Goal: Task Accomplishment & Management: Manage account settings

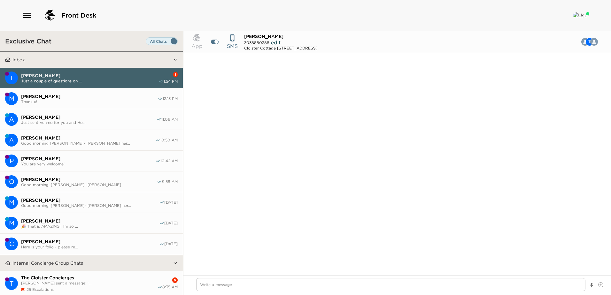
scroll to position [291, 0]
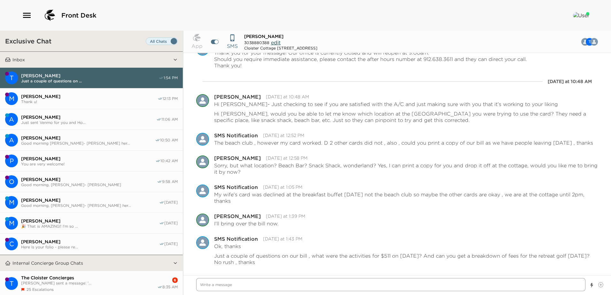
click at [205, 284] on textarea "Write a message" at bounding box center [390, 284] width 389 height 13
click at [212, 285] on textarea "Write a message" at bounding box center [390, 284] width 389 height 13
type textarea "x"
type textarea "$"
type textarea "x"
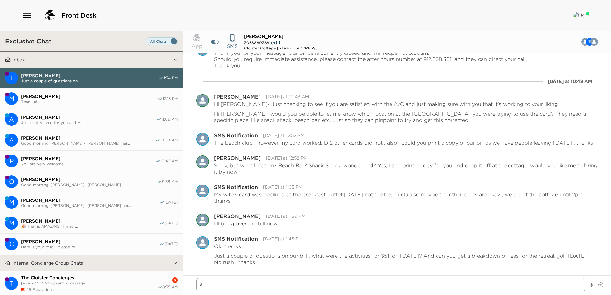
type textarea "$5"
type textarea "x"
type textarea "$51"
type textarea "x"
type textarea "$511"
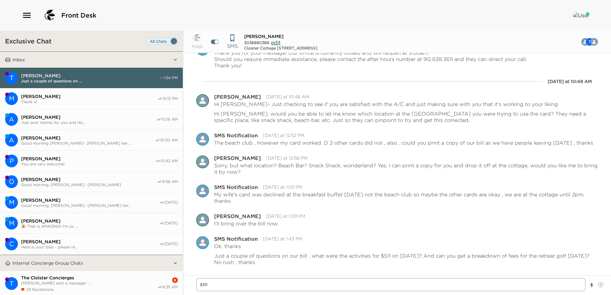
type textarea "x"
type textarea "$511"
type textarea "x"
type textarea "$511 -"
type textarea "x"
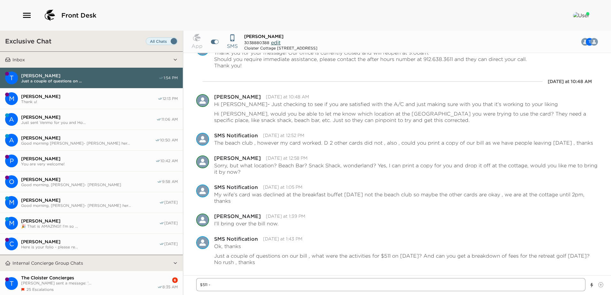
type textarea "$511 -"
type textarea "x"
type textarea "$511 - w"
type textarea "x"
type textarea "$511 - wa"
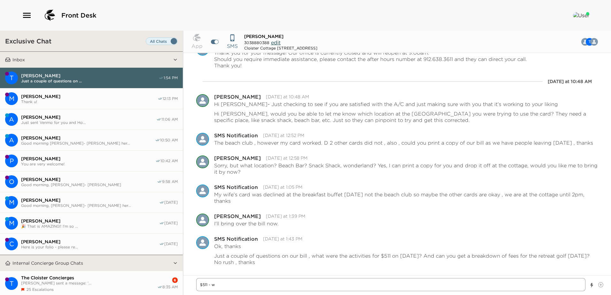
type textarea "x"
type textarea "$511 - was"
type textarea "x"
type textarea "$511 - was"
type textarea "x"
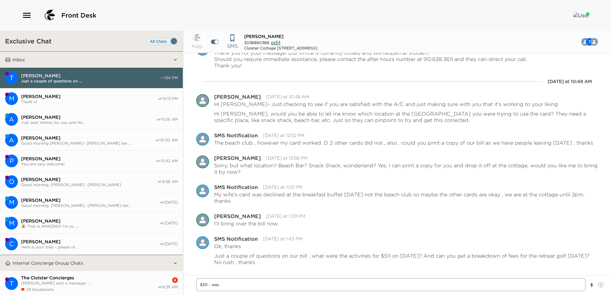
type textarea "$511 - was c"
type textarea "x"
type textarea "$511 - was ca"
type textarea "x"
type textarea "$511 - was cam"
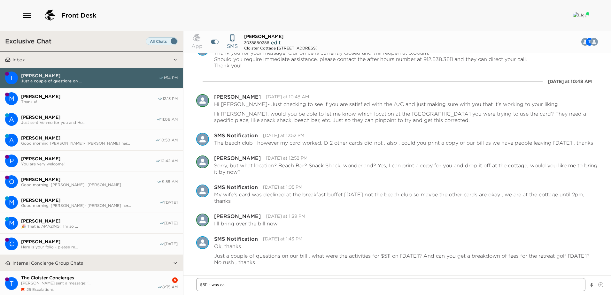
type textarea "x"
type textarea "$511 - was camp"
type textarea "x"
type textarea "$511 - was camp"
type textarea "x"
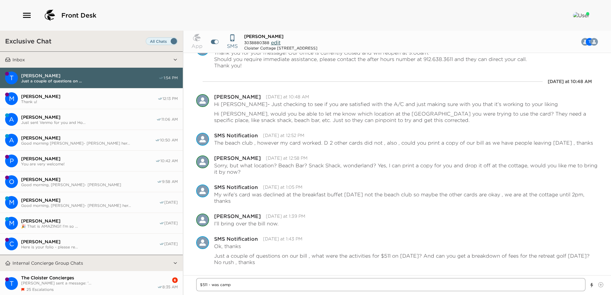
type textarea "$511 - was camp f"
type textarea "x"
type textarea "$511 - was camp fo"
type textarea "x"
type textarea "$511 - was camp for"
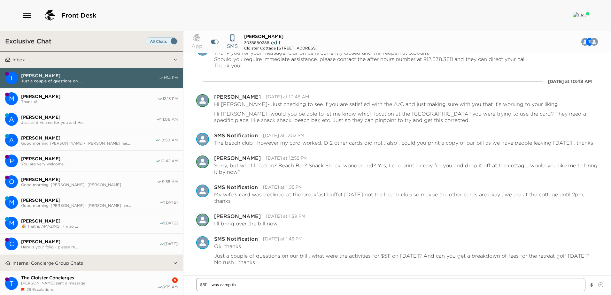
type textarea "x"
type textarea "$511 - was camp for"
type textarea "x"
type textarea "$511 - was camp for 3"
type textarea "x"
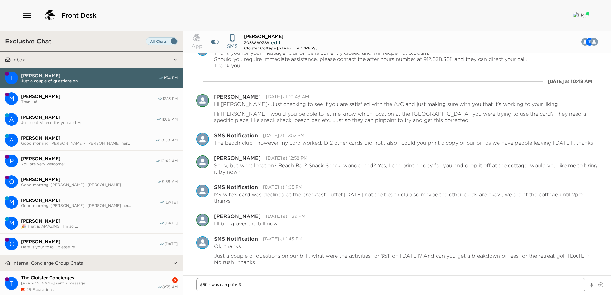
type textarea "$511 - was camp for 3"
type textarea "x"
type textarea "$511 - was camp for 3 k"
type textarea "x"
type textarea "$511 - was camp for 3 ki"
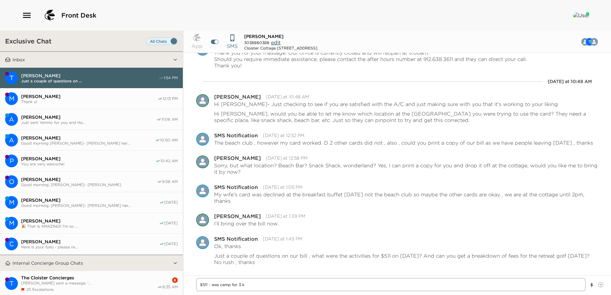
type textarea "x"
type textarea "$511 - was camp for 3 kid"
type textarea "x"
type textarea "$511 - was camp for 3 kids"
type textarea "x"
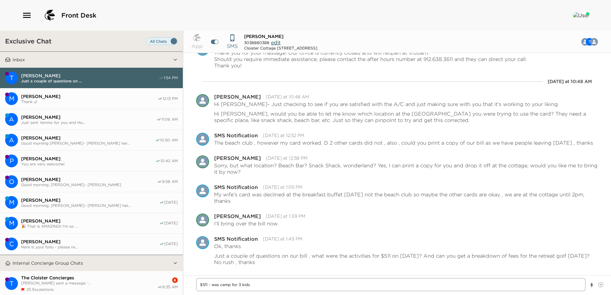
type textarea "$511 - was camp for 3 kids"
type textarea "x"
type textarea "$511 - was camp for 3 kids o"
type textarea "x"
type textarea "$511 - was camp for 3 kids"
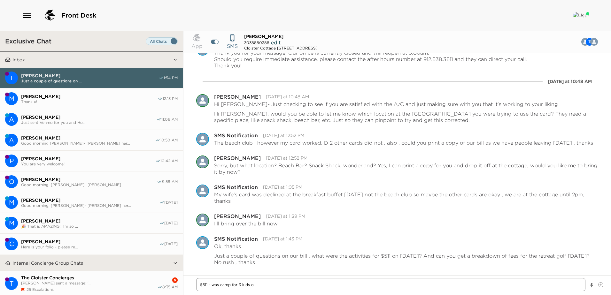
type textarea "x"
type textarea "$511 - was camp for 3 kids a"
type textarea "x"
type textarea "$511 - was camp for 3 kids at"
type textarea "x"
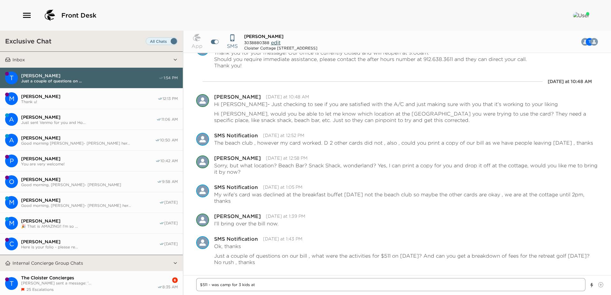
type textarea "$511 - was camp for 3 kids at"
type textarea "x"
type textarea "$511 - was camp for 3 kids at $"
type textarea "x"
type textarea "$511 - was camp for 3 kids at $1"
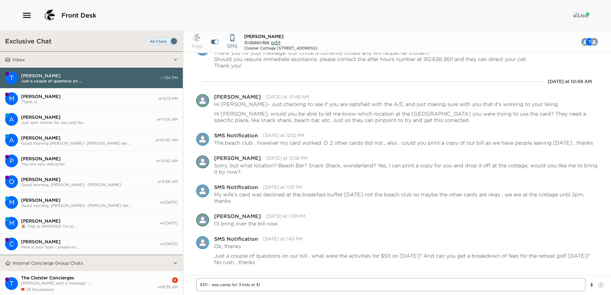
type textarea "x"
type textarea "$511 - was camp for 3 kids at $17"
type textarea "x"
type textarea "$511 - was camp for 3 kids at $170"
type textarea "x"
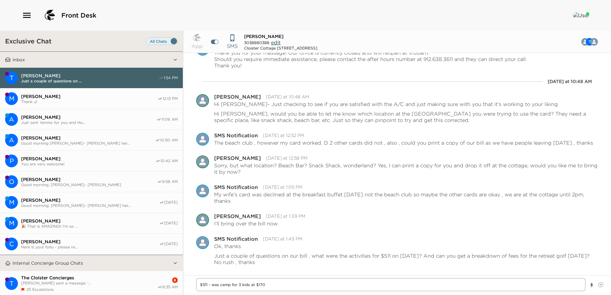
type textarea "$511 - was camp for 3 kids at $170."
type textarea "x"
type textarea "$511 - was camp for 3 kids at $170.6"
type textarea "x"
type textarea "$511 - was camp for 3 kids at $170.65"
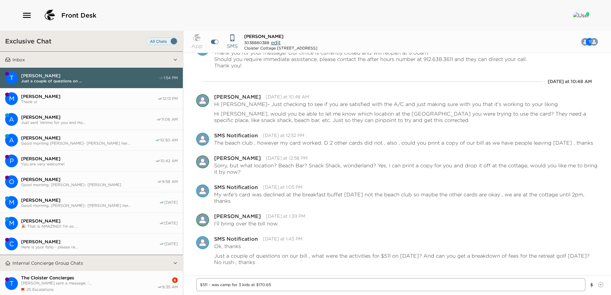
type textarea "x"
type textarea "$511 - was camp for 3 kids at $170.65/"
type textarea "x"
type textarea "$511 - was camp for 3 kids at $170.65/e"
type textarea "x"
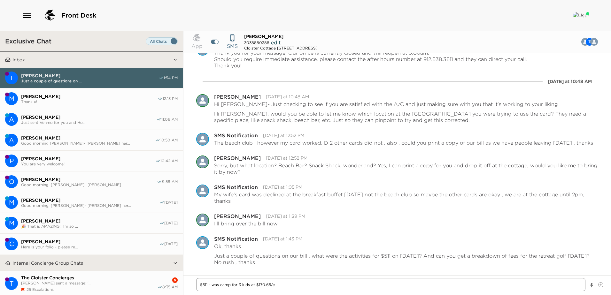
type textarea "$511 - was camp for 3 kids at $170.65/ea"
type textarea "x"
type textarea "$511 - was camp for 3 kids at $170.65/eac"
type textarea "x"
type textarea "$511 - was camp for 3 kids at $170.65/each"
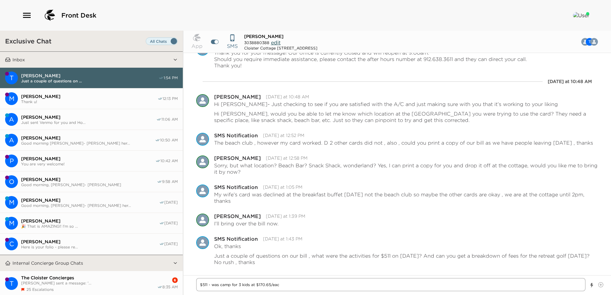
type textarea "x"
type textarea "$511 - was camp for 3 kids at $170.65/each"
type textarea "x"
type textarea "$511 - was camp for 3 kids at $170.65/each t"
type textarea "x"
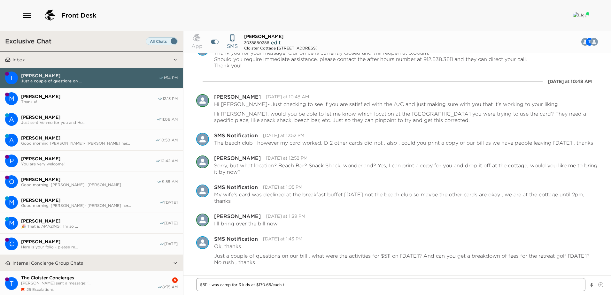
type textarea "$511 - was camp for 3 kids at $170.65/each to"
type textarea "x"
type textarea "$511 - was camp for 3 kids at $170.65/each tot"
type textarea "x"
type textarea "$511 - was camp for 3 kids at $170.65/each tota"
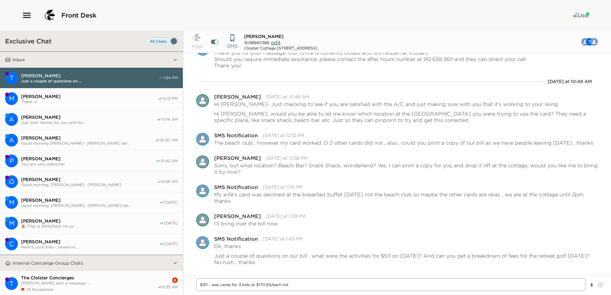
type textarea "x"
type textarea "$511 - was camp for 3 kids at $170.65/each total"
type textarea "x"
type textarea "$511 - was camp for 3 kids at $170.65/each total"
type textarea "x"
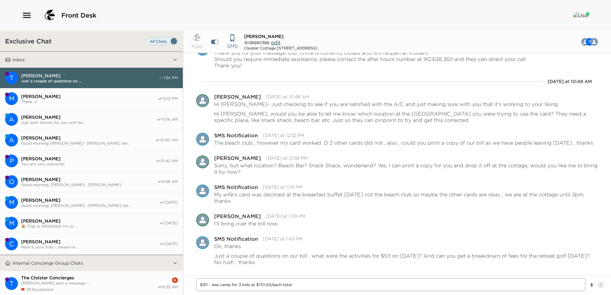
type textarea "$511 - was camp for 3 kids at $170.65/each total w"
type textarea "x"
type textarea "$511 - was camp for 3 kids at $170.65/each total wh"
type textarea "x"
type textarea "$511 - was camp for 3 kids at $170.65/each total whi"
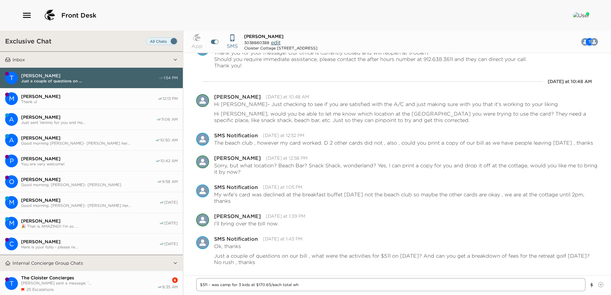
type textarea "x"
type textarea "$511 - was camp for 3 kids at $170.65/each total whic"
type textarea "x"
type textarea "$511 - was camp for 3 kids at $170.65/each total which"
type textarea "x"
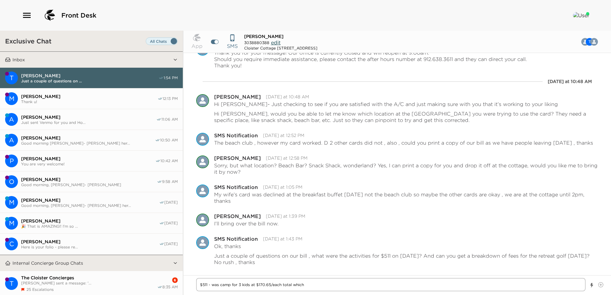
type textarea "$511 - was camp for 3 kids at $170.65/each total which"
type textarea "x"
type textarea "$511 - was camp for 3 kids at $170.65/each total which i"
type textarea "x"
type textarea "$511 - was camp for 3 kids at $170.65/each total which in"
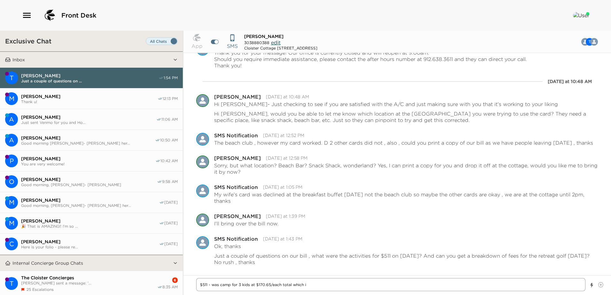
type textarea "x"
type textarea "$511 - was camp for 3 kids at $170.65/each total which inc"
type textarea "x"
type textarea "$511 - was camp for 3 kids at $170.65/each total which incl"
type textarea "x"
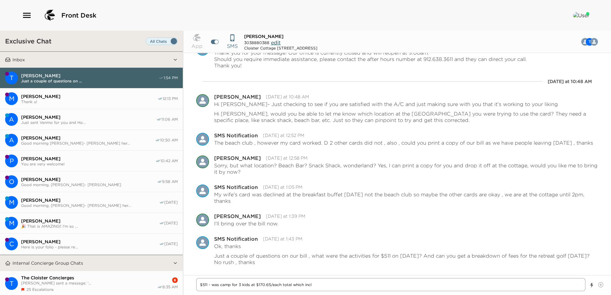
type textarea "$511 - was camp for 3 kids at $170.65/each total which inclu"
type textarea "x"
type textarea "$511 - was camp for 3 kids at $170.65/each total which includ"
type textarea "x"
type textarea "$511 - was camp for 3 kids at $170.65/each total which include"
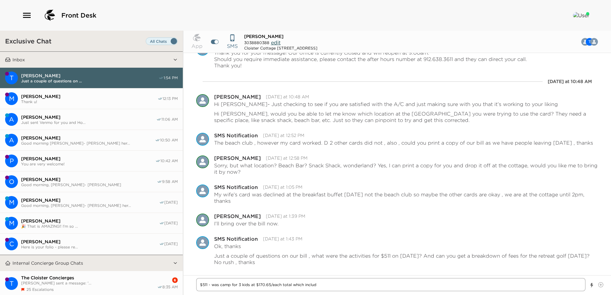
type textarea "x"
type textarea "$511 - was camp for 3 kids at $170.65/each total which includes"
type textarea "x"
type textarea "$511 - was camp for 3 kids at $170.65/each total which includes"
type textarea "x"
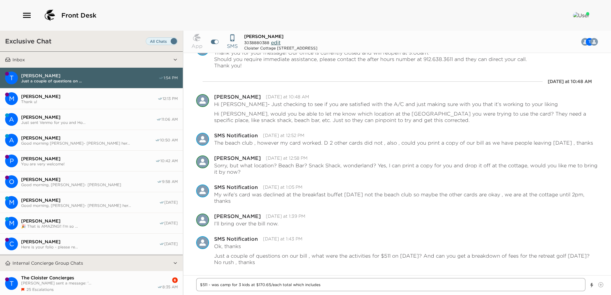
type textarea "$511 - was camp for 3 kids at $170.65/each total which includes t"
type textarea "x"
type textarea "$511 - was camp for 3 kids at $170.65/each total which includes th"
type textarea "x"
type textarea "$511 - was camp for 3 kids at $170.65/each total which includes the"
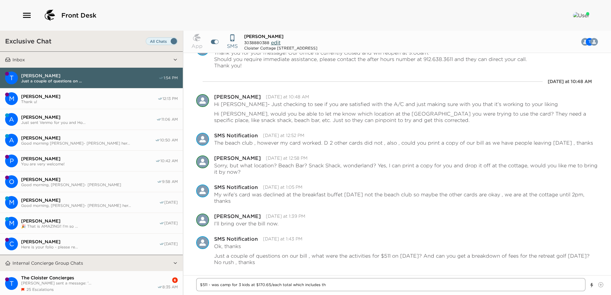
type textarea "x"
type textarea "$511 - was camp for 3 kids at $170.65/each total which includes the"
type textarea "x"
type textarea "$511 - was camp for 3 kids at $170.65/each total which includes the t"
type textarea "x"
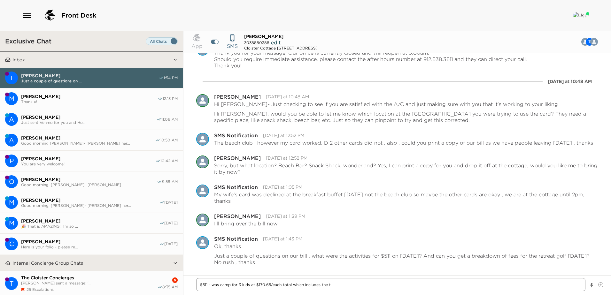
type textarea "$511 - was camp for 3 kids at $170.65/each total which includes the ta"
type textarea "x"
type textarea "$511 - was camp for 3 kids at $170.65/each total which includes the tax"
type textarea "x"
type textarea "$511 - was camp for 3 kids at $170.65/each total which includes the tax"
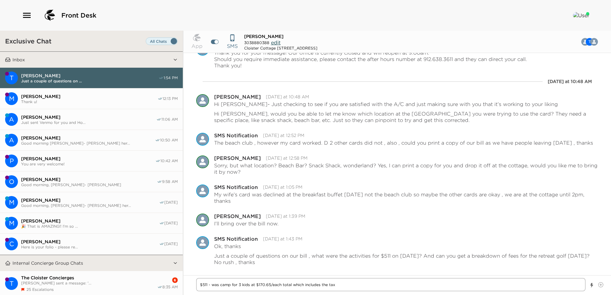
type textarea "x"
type textarea "$511 - was camp for 3 kids at $170.65/each total which includes the tax a"
type textarea "x"
type textarea "$511 - was camp for 3 kids at $170.65/each total which includes the tax an"
type textarea "x"
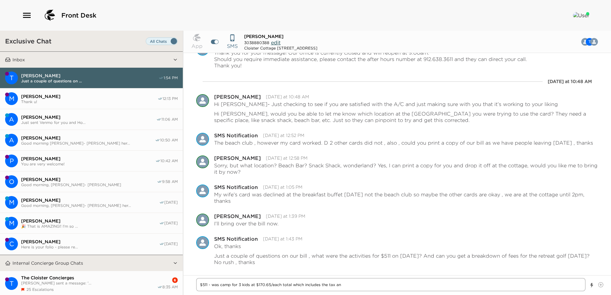
type textarea "$511 - was camp for 3 kids at $170.65/each total which includes the tax and"
type textarea "x"
type textarea "$511 - was camp for 3 kids at $170.65/each total which includes the tax and"
type textarea "x"
type textarea "$511 - was camp for 3 kids at $170.65/each total which includes the tax and s"
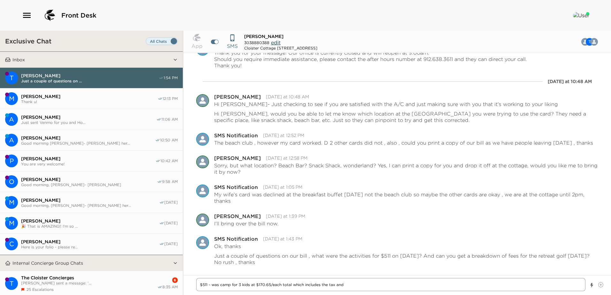
type textarea "x"
type textarea "$511 - was camp for 3 kids at $170.65/each total which includes the tax and se"
type textarea "x"
type textarea "$511 - was camp for 3 kids at $170.65/each total which includes the tax and ser"
type textarea "x"
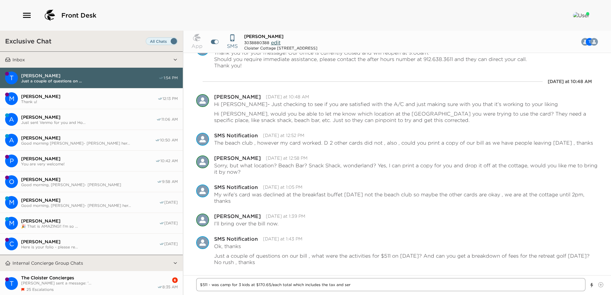
type textarea "$511 - was camp for 3 kids at $170.65/each total which includes the tax and serv"
type textarea "x"
type textarea "$511 - was camp for 3 kids at $170.65/each total which includes the tax and ser…"
type textarea "x"
type textarea "$511 - was camp for 3 kids at $170.65/each total which includes the tax and ser…"
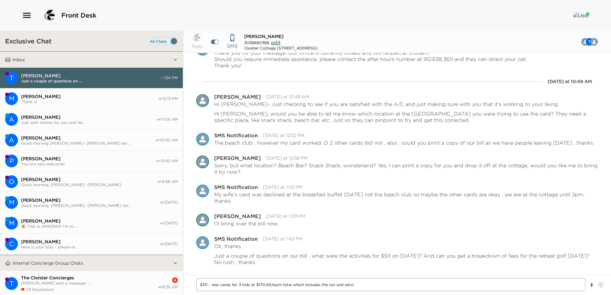
type textarea "x"
type textarea "$511 - was camp for 3 kids at $170.65/each total which includes the tax and ser…"
type textarea "x"
type textarea "$511 - was camp for 3 kids at $170.65/each total which includes the tax and ser…"
type textarea "x"
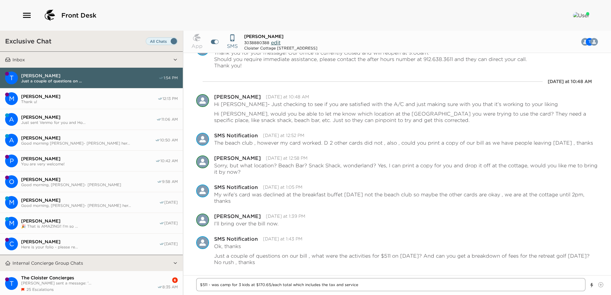
type textarea "$511 - was camp for 3 kids at $170.65/each total which includes the tax and ser…"
type textarea "x"
type textarea "$511 - was camp for 3 kids at $170.65/each total which includes the tax and ser…"
type textarea "x"
type textarea "$511 - was camp for 3 kids at $170.65/each total which includes the tax and ser…"
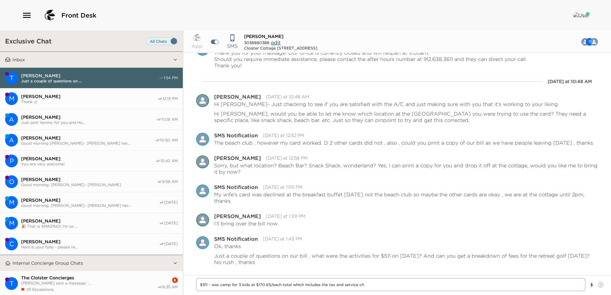
type textarea "x"
type textarea "$511 - was camp for 3 kids at $170.65/each total which includes the tax and ser…"
type textarea "x"
type textarea "$511 - was camp for 3 kids at $170.65/each total which includes the tax and ser…"
type textarea "x"
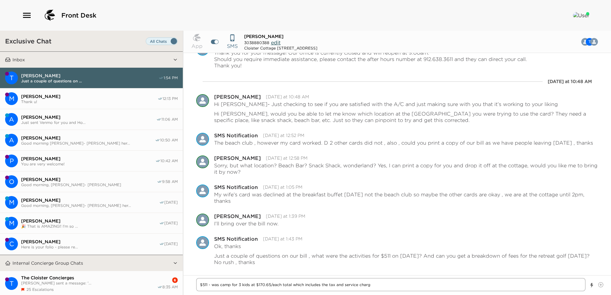
type textarea "$511 - was camp for 3 kids at $170.65/each total which includes the tax and ser…"
type textarea "x"
type textarea "$511 - was camp for 3 kids at $170.65/each total which includes the tax and ser…"
type textarea "x"
type textarea "$511 - was camp for 3 kids at $170.65/each total which includes the tax and ser…"
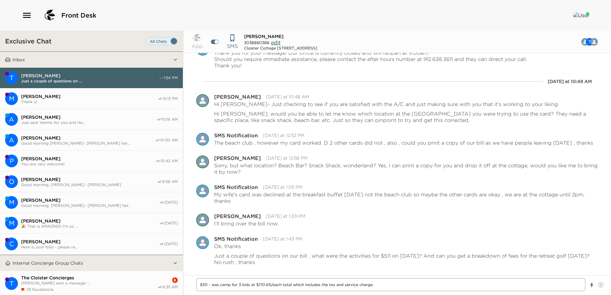
type textarea "x"
type textarea "$511 - was camp for 3 kids at $170.65/each total which includes the tax and ser…"
type textarea "x"
type textarea "$511 - was camp for 3 kids at $170.65/each total which includes the tax and ser…"
type textarea "x"
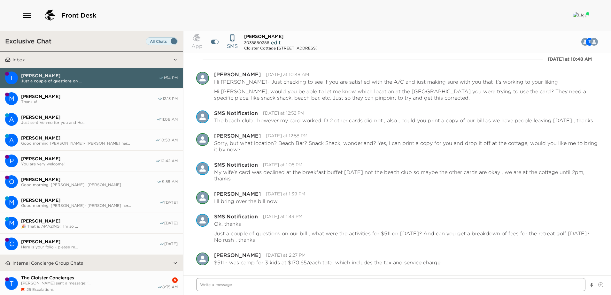
scroll to position [314, 0]
type textarea "x"
type textarea "G"
type textarea "x"
type textarea "Go"
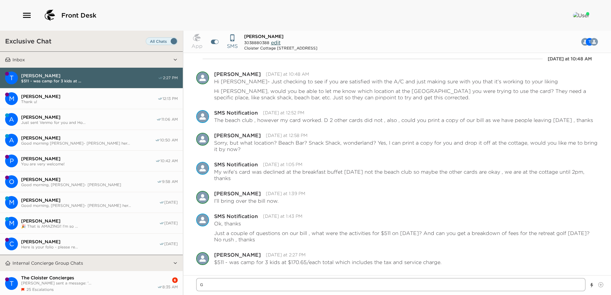
type textarea "x"
type textarea "Gol"
click at [274, 286] on textarea "Golf charges are $186/person +" at bounding box center [390, 284] width 389 height 13
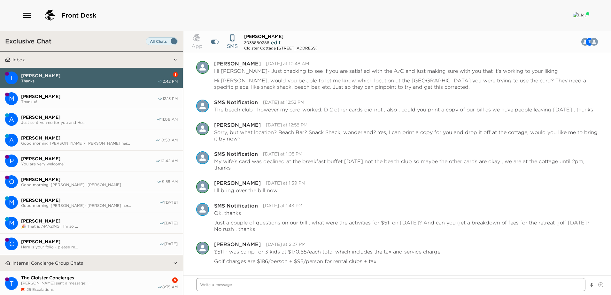
scroll to position [346, 0]
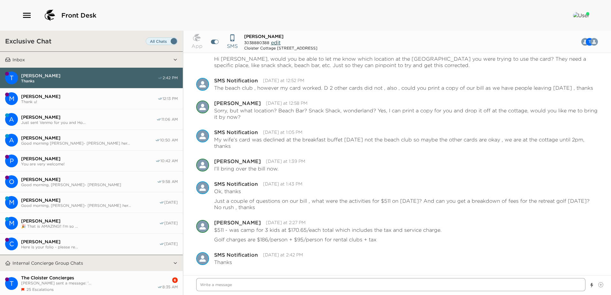
click at [213, 289] on textarea "Write a message" at bounding box center [390, 284] width 389 height 13
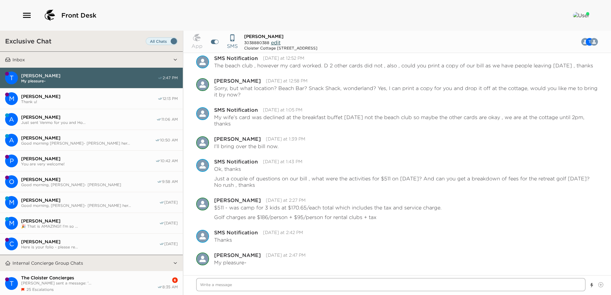
scroll to position [369, 0]
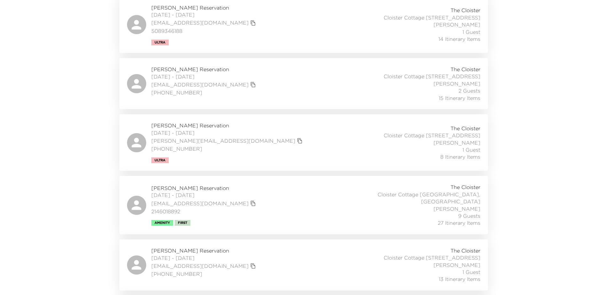
scroll to position [247, 0]
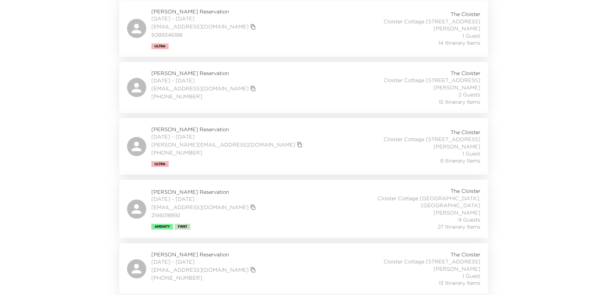
click at [268, 161] on div "Ashley Herschend Reservation 08/28/2025 - 09/01/2025 ashley@herschendfamily.com…" at bounding box center [303, 146] width 353 height 41
click at [272, 219] on div "Carrie Johnson Reservation 08/29/2025 - 09/01/2025 cjohnson71@charter.net 21460…" at bounding box center [303, 209] width 353 height 43
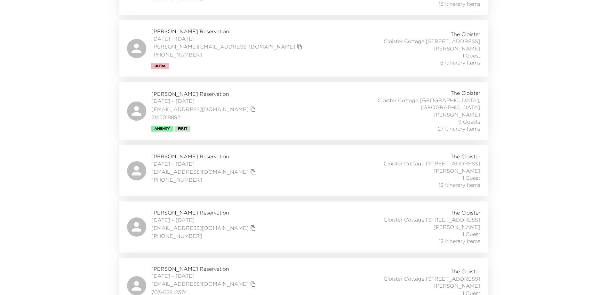
scroll to position [342, 0]
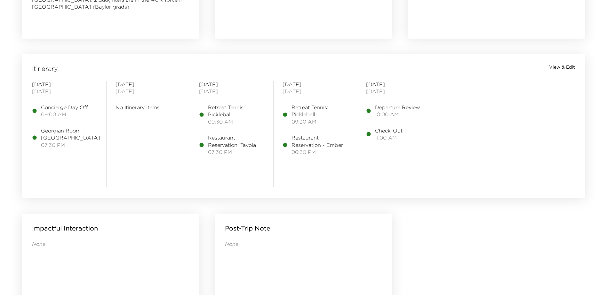
scroll to position [480, 0]
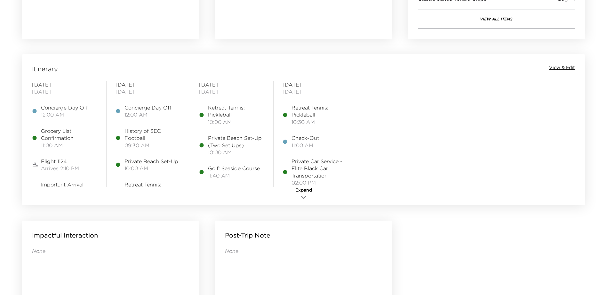
scroll to position [480, 0]
click at [304, 197] on icon "button" at bounding box center [304, 197] width 8 height 8
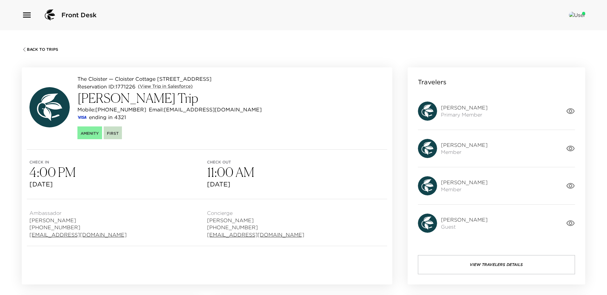
scroll to position [0, 0]
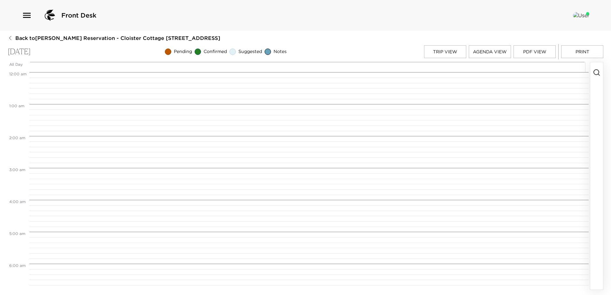
scroll to position [550, 0]
click at [435, 50] on button "Trip View" at bounding box center [445, 51] width 42 height 13
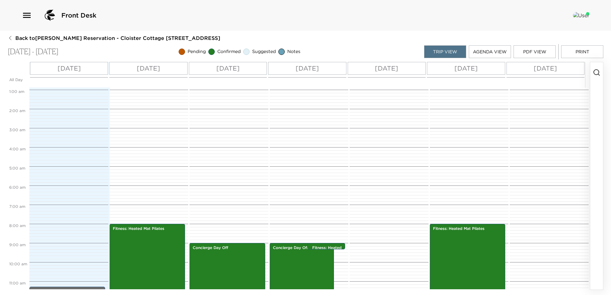
scroll to position [0, 0]
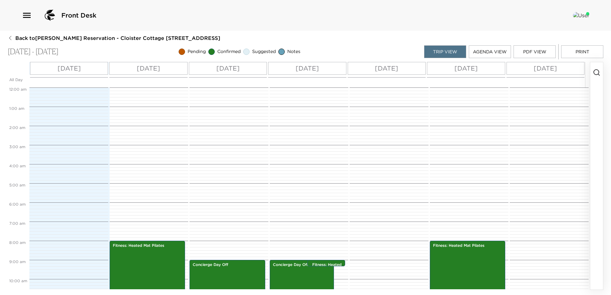
click at [547, 68] on p "Sun 09/07" at bounding box center [545, 69] width 23 height 10
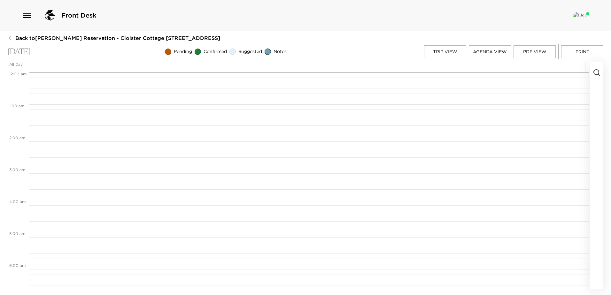
scroll to position [256, 0]
click at [595, 70] on circle "button" at bounding box center [596, 72] width 5 height 5
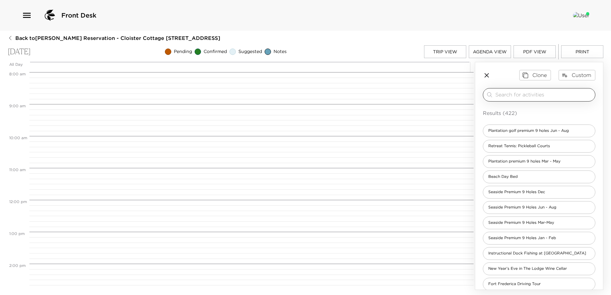
click at [502, 98] on input "search" at bounding box center [544, 94] width 97 height 7
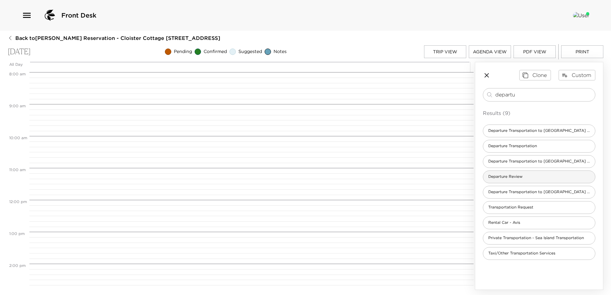
type input "departu"
click at [503, 180] on span "Departure Review" at bounding box center [505, 176] width 44 height 5
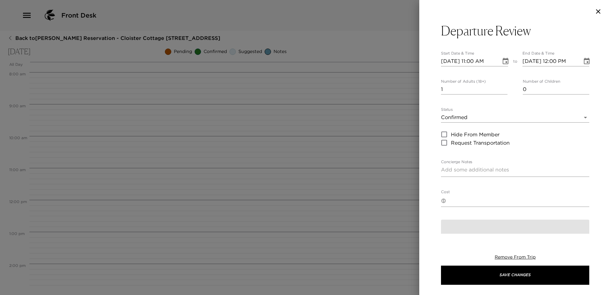
type textarea "In preparation for your departure, I would like to discuss your plans for check…"
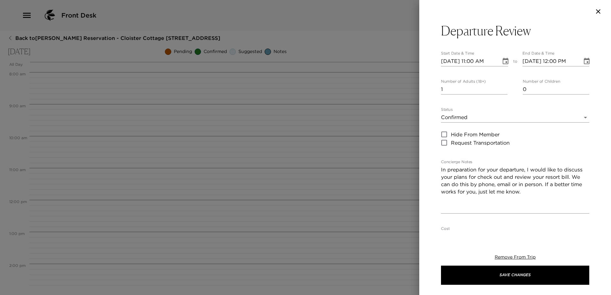
click at [502, 61] on icon "Choose date, selected date is Sep 7, 2025" at bounding box center [506, 62] width 8 height 8
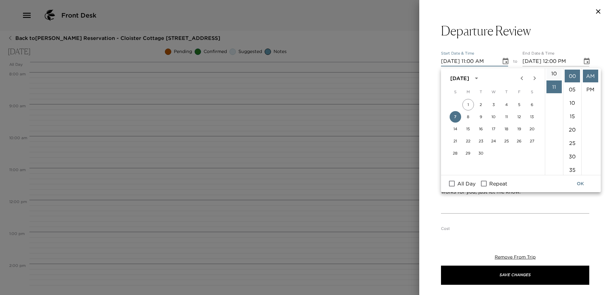
click at [552, 80] on li "10" at bounding box center [554, 73] width 15 height 13
type input "09/07/2025 10:00 AM"
click at [580, 184] on button "OK" at bounding box center [580, 184] width 20 height 12
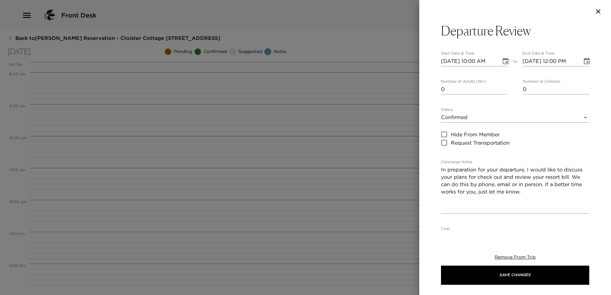
type input "0"
click at [503, 93] on input "0" at bounding box center [474, 89] width 67 height 10
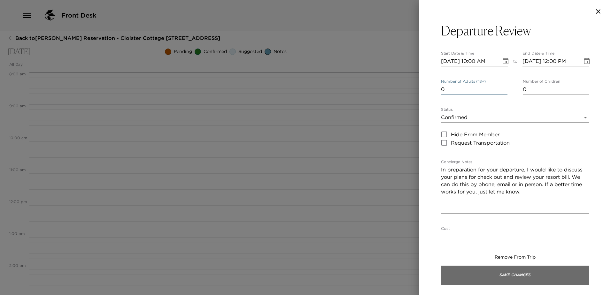
click at [507, 277] on button "Save Changes" at bounding box center [515, 275] width 148 height 19
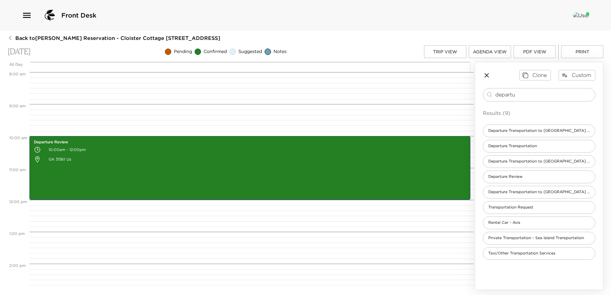
drag, startPoint x: 533, startPoint y: 97, endPoint x: 374, endPoint y: 74, distance: 160.9
click at [374, 74] on div "All Day Sun 09/07 12:00 AM 1:00 AM 2:00 AM 3:00 AM 4:00 AM 5:00 AM 6:00 AM 7:00…" at bounding box center [306, 176] width 596 height 228
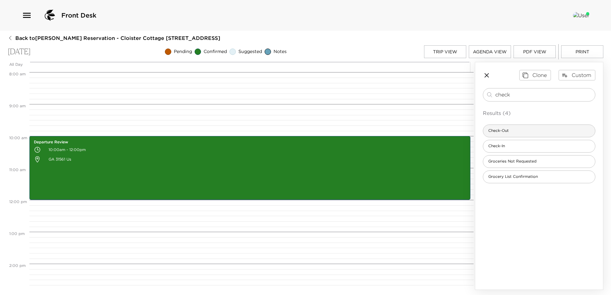
type input "check"
click at [519, 131] on div "Check-Out" at bounding box center [539, 131] width 113 height 13
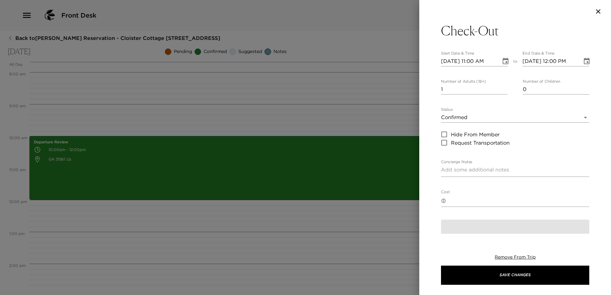
type textarea "Please note that check-out time of the residence is no later than 11:00 am. Ple…"
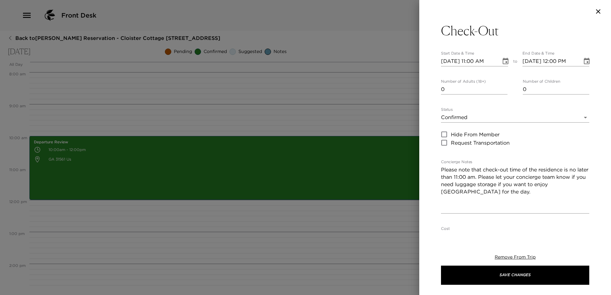
type input "0"
click at [502, 94] on input "0" at bounding box center [474, 89] width 67 height 10
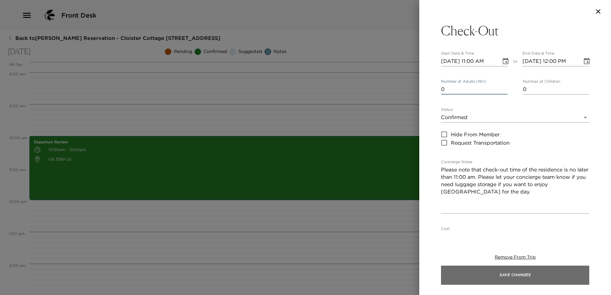
click at [512, 280] on button "Save Changes" at bounding box center [515, 275] width 148 height 19
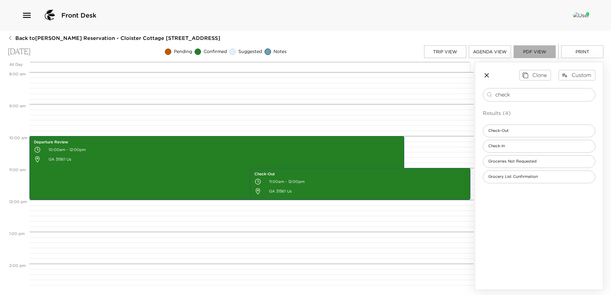
click at [530, 52] on button "PDF View" at bounding box center [535, 51] width 42 height 13
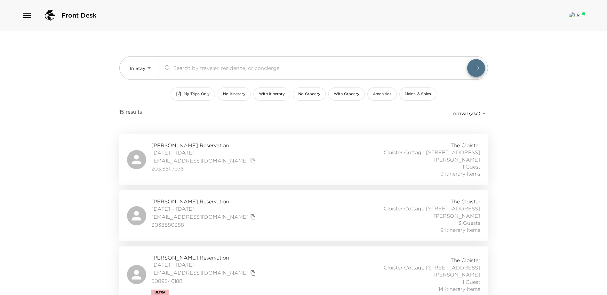
scroll to position [342, 0]
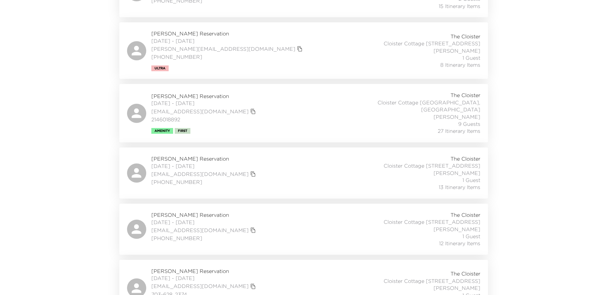
click at [268, 186] on div "[PERSON_NAME] Reservation [DATE] - [DATE] [EMAIL_ADDRESS][DOMAIN_NAME] [PHONE_N…" at bounding box center [303, 173] width 353 height 36
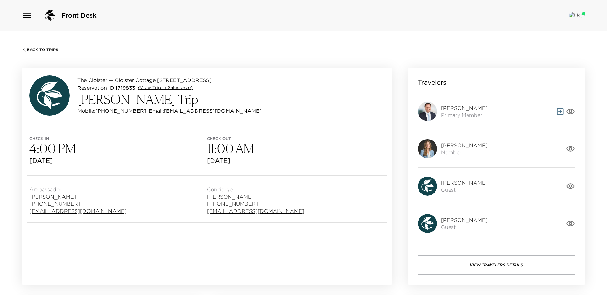
click at [176, 90] on link "(View Trip in Salesforce)" at bounding box center [165, 88] width 55 height 6
